Goal: Find specific page/section: Find specific page/section

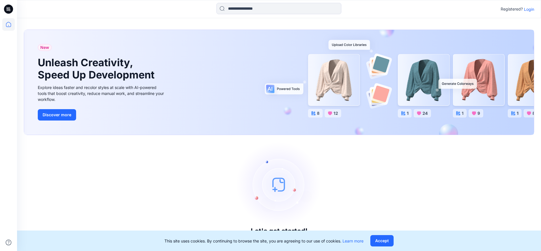
click at [531, 10] on p "Login" at bounding box center [529, 9] width 10 height 6
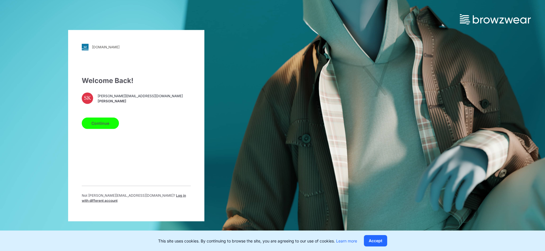
click at [87, 128] on button "Continue" at bounding box center [100, 122] width 37 height 11
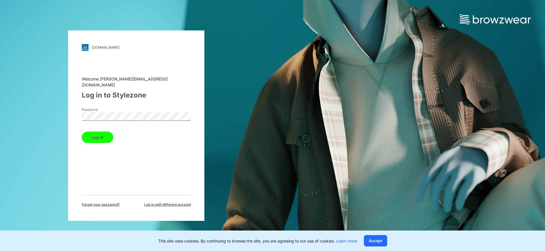
click at [95, 133] on button "Log in" at bounding box center [98, 137] width 32 height 11
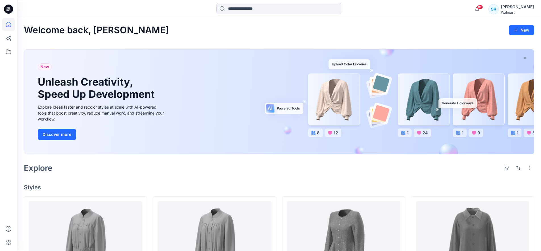
click at [7, 53] on icon at bounding box center [8, 51] width 12 height 12
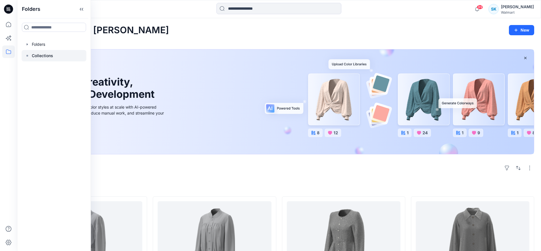
click at [35, 58] on p "Collections" at bounding box center [42, 55] width 21 height 7
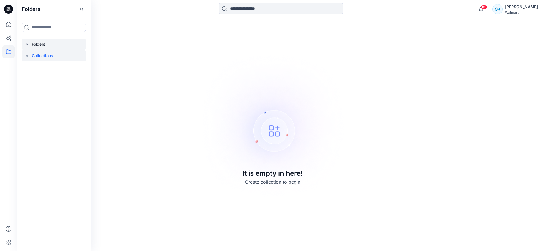
click at [30, 43] on div at bounding box center [54, 44] width 65 height 11
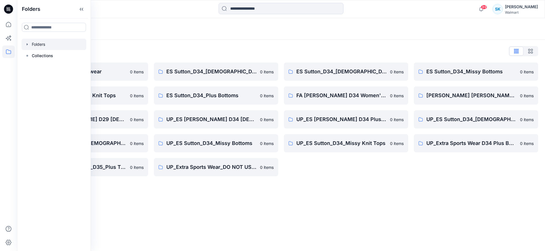
click at [288, 36] on div "Folders" at bounding box center [281, 29] width 528 height 22
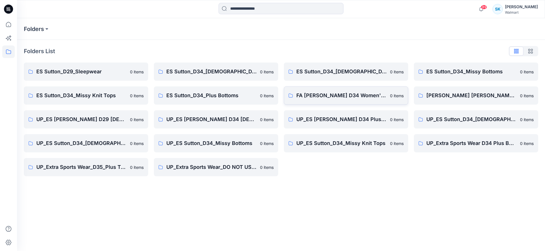
click at [350, 94] on p "FA [PERSON_NAME] D34 Women's Wovens" at bounding box center [342, 95] width 90 height 8
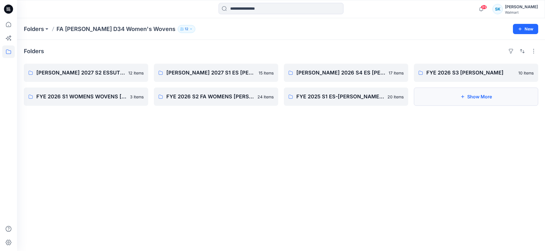
click at [437, 99] on button "Show More" at bounding box center [476, 96] width 124 height 18
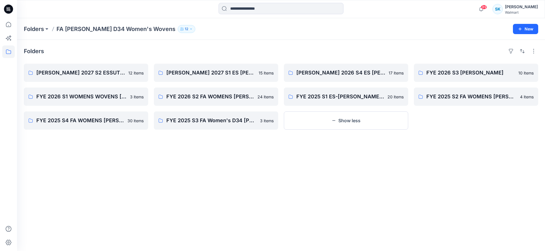
click at [300, 52] on div "Folders" at bounding box center [281, 51] width 515 height 9
click at [289, 55] on div "Folders" at bounding box center [281, 51] width 515 height 9
click at [276, 47] on div "Folders" at bounding box center [281, 51] width 515 height 9
click at [216, 76] on p "[PERSON_NAME] 2027 S1 ES [PERSON_NAME] WOVENS" at bounding box center [215, 73] width 98 height 8
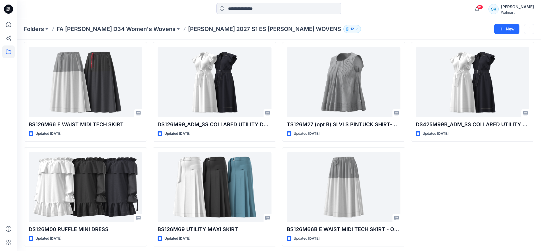
scroll to position [233, 0]
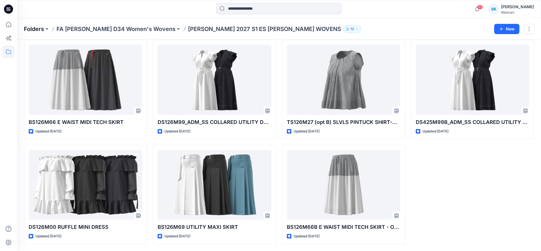
click at [40, 30] on p "Folders" at bounding box center [34, 29] width 20 height 8
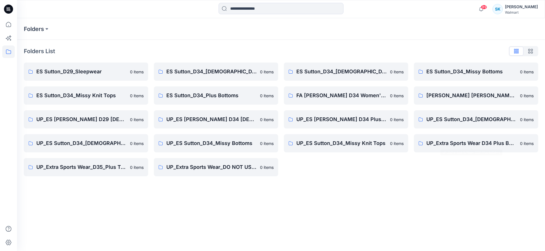
click at [408, 188] on div "Folders Folders List ES Sutton_D29_Sleepwear 0 items ES Sutton_D34_Missy Knit T…" at bounding box center [281, 134] width 528 height 233
click at [120, 197] on div "Folders Folders List ES Sutton_D29_Sleepwear 0 items ES Sutton_D34_Missy Knit T…" at bounding box center [281, 134] width 528 height 233
click at [117, 193] on div "Folders Folders List ES Sutton_D29_Sleepwear 0 items ES Sutton_D34_Missy Knit T…" at bounding box center [281, 134] width 528 height 233
click at [379, 49] on div "Folders List" at bounding box center [281, 51] width 515 height 9
click at [108, 146] on p "UP_ES Sutton_D34_[DEMOGRAPHIC_DATA] Woven Tops" at bounding box center [81, 143] width 90 height 8
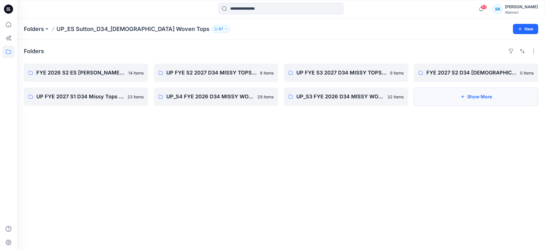
click at [473, 100] on button "Show More" at bounding box center [476, 96] width 124 height 18
